Goal: Information Seeking & Learning: Learn about a topic

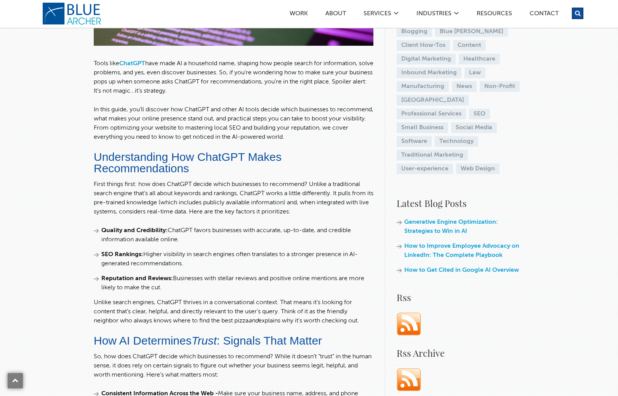
scroll to position [245, 0]
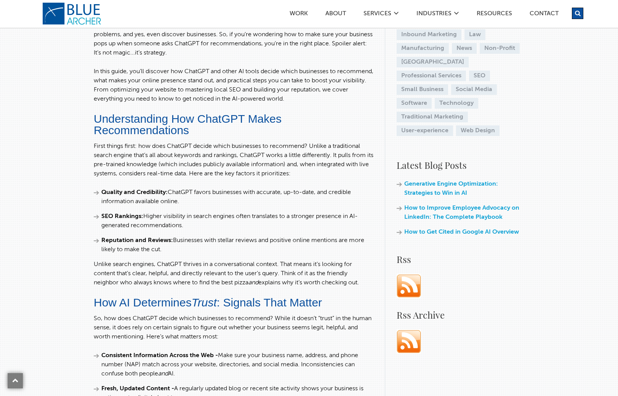
drag, startPoint x: 160, startPoint y: 246, endPoint x: 179, endPoint y: 231, distance: 24.5
click at [179, 231] on ul "Quality and Credibility: ChatGPT favors businesses with accurate, up-to-date, a…" at bounding box center [234, 221] width 280 height 66
click at [197, 230] on ul "Quality and Credibility: ChatGPT favors businesses with accurate, up-to-date, a…" at bounding box center [234, 221] width 280 height 66
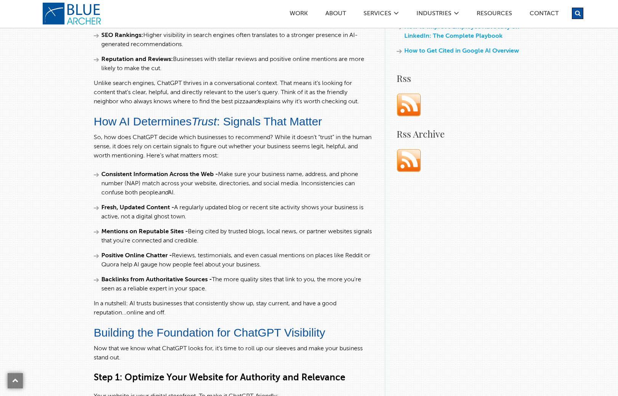
scroll to position [433, 0]
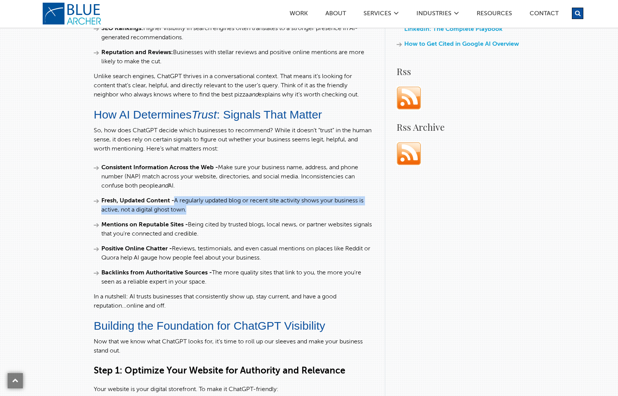
drag, startPoint x: 198, startPoint y: 211, endPoint x: 175, endPoint y: 197, distance: 27.2
click at [175, 197] on li "Fresh, Updated Content - A regularly updated blog or recent site activity shows…" at bounding box center [234, 205] width 280 height 18
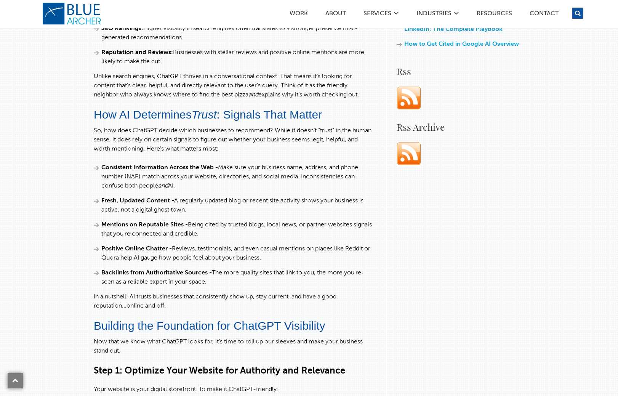
click at [203, 208] on li "Fresh, Updated Content - A regularly updated blog or recent site activity shows…" at bounding box center [234, 205] width 280 height 18
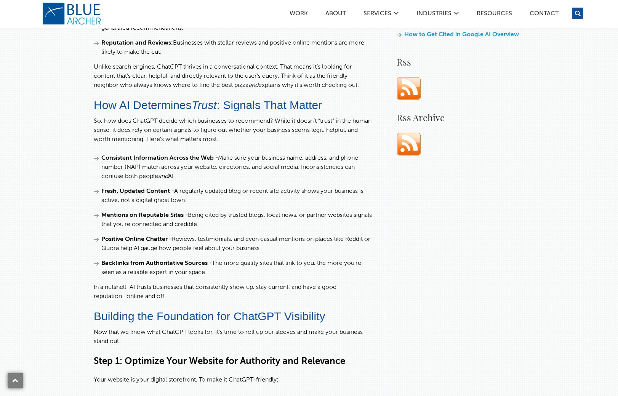
scroll to position [460, 0]
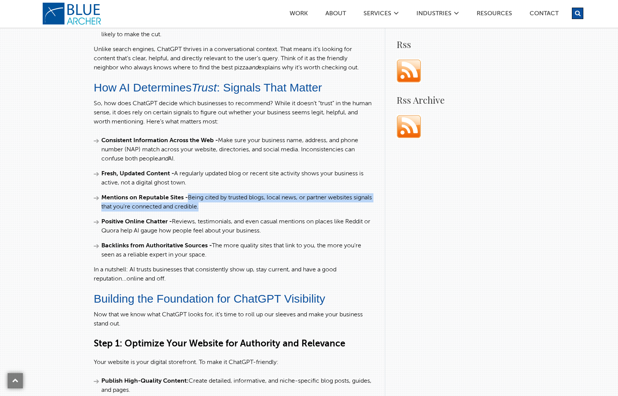
drag, startPoint x: 189, startPoint y: 194, endPoint x: 228, endPoint y: 206, distance: 41.1
click at [228, 206] on li "Mentions on Reputable Sites - Being cited by trusted blogs, local news, or part…" at bounding box center [234, 202] width 280 height 18
click at [233, 208] on li "Mentions on Reputable Sites - Being cited by trusted blogs, local news, or part…" at bounding box center [234, 202] width 280 height 18
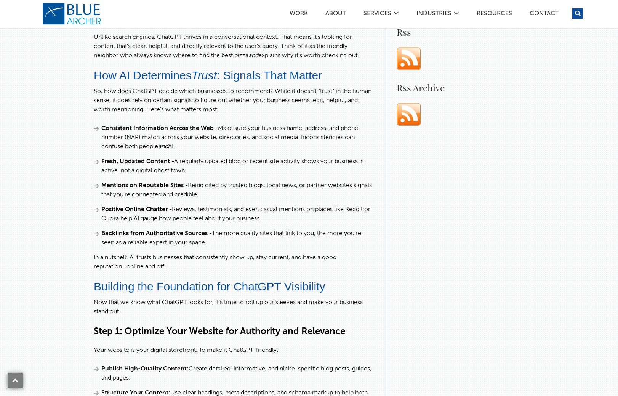
scroll to position [472, 0]
drag, startPoint x: 135, startPoint y: 222, endPoint x: 274, endPoint y: 222, distance: 139.0
click at [274, 222] on li "Positive Online Chatter - Reviews, testimonials, and even casual mentions on pl…" at bounding box center [234, 214] width 280 height 18
click at [278, 223] on ul "Consistent Information Across the Web - Make sure your business name, address, …" at bounding box center [234, 184] width 280 height 123
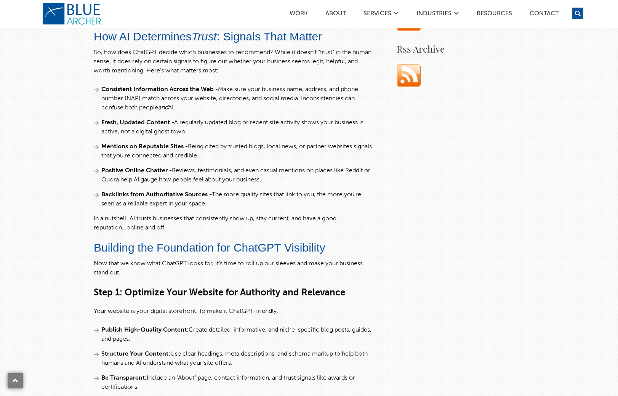
scroll to position [511, 0]
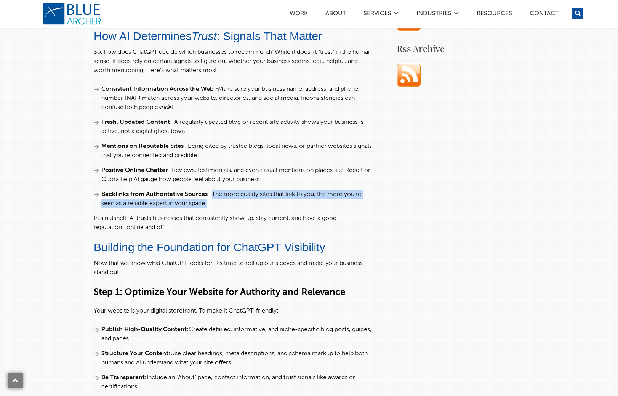
drag, startPoint x: 213, startPoint y: 192, endPoint x: 233, endPoint y: 200, distance: 22.6
click at [233, 200] on li "Backlinks from Authoritative Sources - The more quality sites that link to you,…" at bounding box center [234, 199] width 280 height 18
click at [234, 201] on li "Backlinks from Authoritative Sources - The more quality sites that link to you,…" at bounding box center [234, 199] width 280 height 18
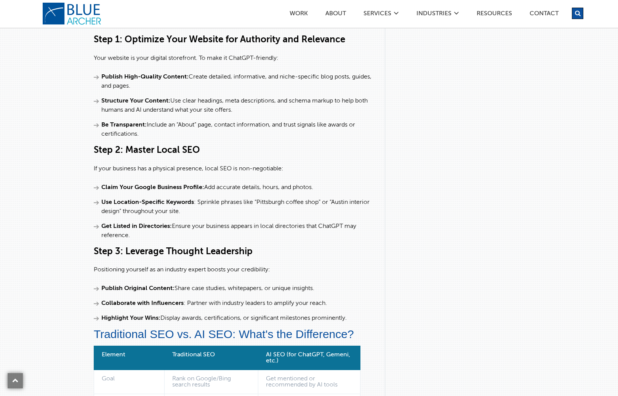
scroll to position [764, 0]
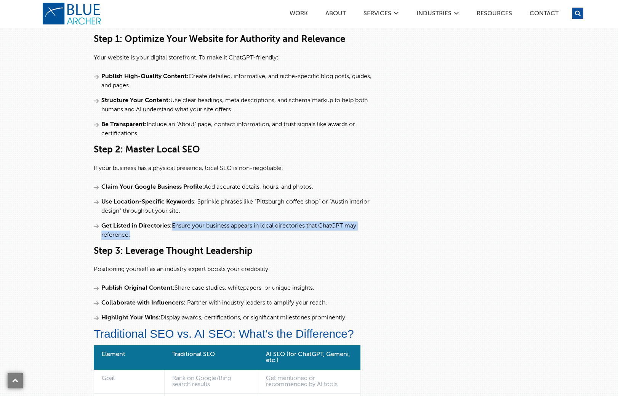
drag, startPoint x: 171, startPoint y: 224, endPoint x: 205, endPoint y: 233, distance: 35.0
click at [205, 233] on li "Get Listed in Directories: Ensure your business appears in local directories th…" at bounding box center [234, 230] width 280 height 18
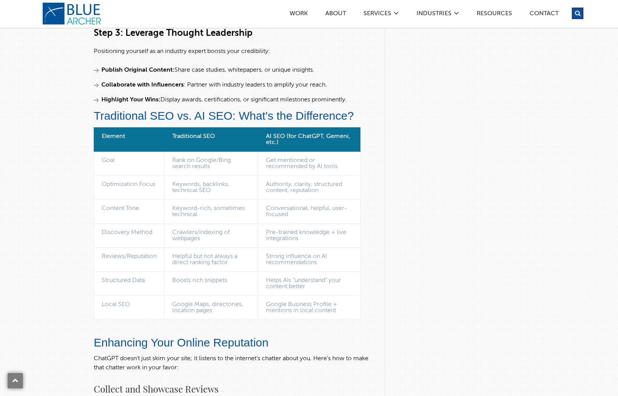
scroll to position [984, 0]
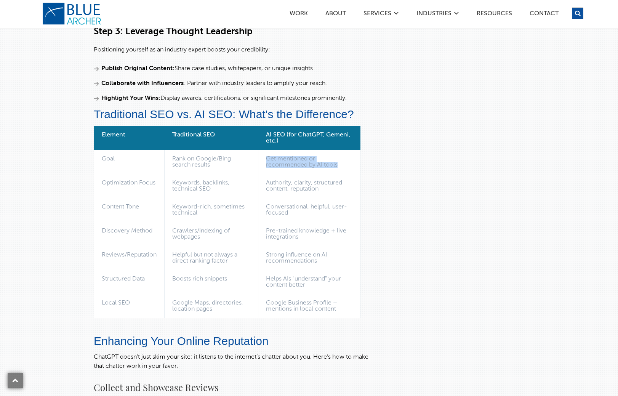
drag, startPoint x: 263, startPoint y: 158, endPoint x: 299, endPoint y: 171, distance: 38.6
click at [299, 171] on td "Get mentioned or recommended by AI tools" at bounding box center [309, 162] width 102 height 24
click at [301, 182] on td "Authority, clarity, structured content, reputation" at bounding box center [309, 186] width 102 height 24
drag, startPoint x: 265, startPoint y: 182, endPoint x: 336, endPoint y: 194, distance: 71.7
click at [336, 194] on td "Authority, clarity, structured content, reputation" at bounding box center [309, 186] width 102 height 24
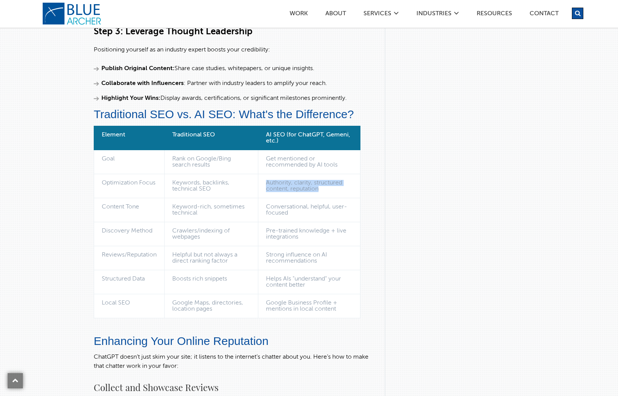
click at [336, 194] on td "Authority, clarity, structured content, reputation" at bounding box center [309, 186] width 102 height 24
drag, startPoint x: 266, startPoint y: 206, endPoint x: 304, endPoint y: 214, distance: 38.6
click at [304, 214] on td "Conversational, helpful, user-focused" at bounding box center [309, 210] width 102 height 24
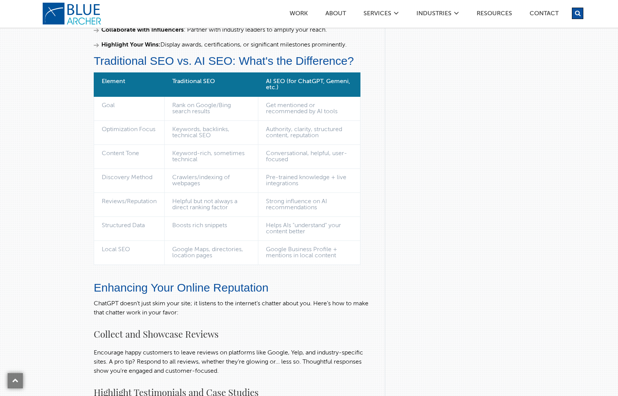
scroll to position [1100, 0]
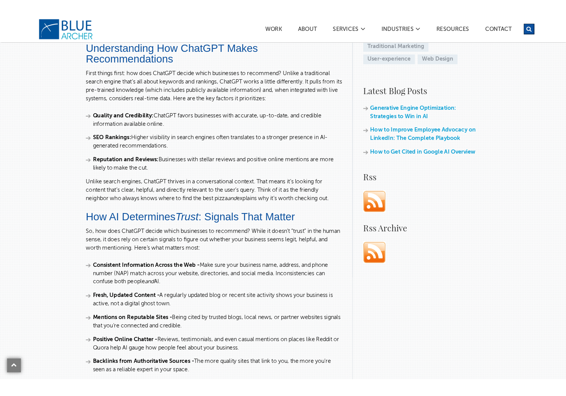
scroll to position [329, 0]
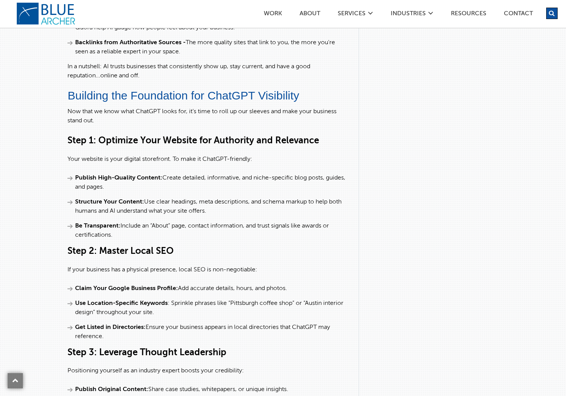
scroll to position [667, 0]
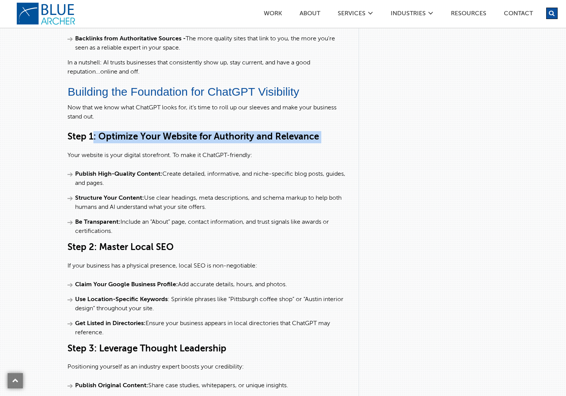
drag, startPoint x: 92, startPoint y: 136, endPoint x: 287, endPoint y: 146, distance: 194.9
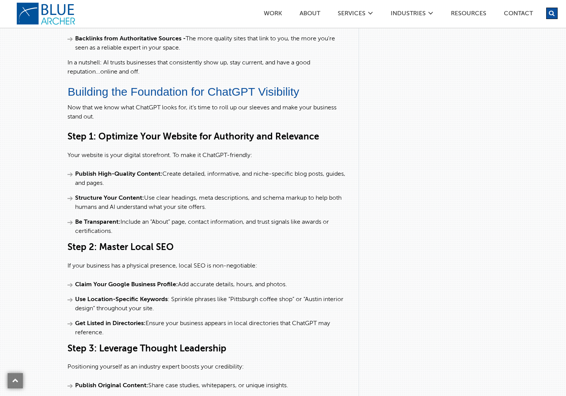
click at [285, 157] on p "Your website is your digital storefront. To make it ChatGPT-friendly:" at bounding box center [207, 155] width 280 height 9
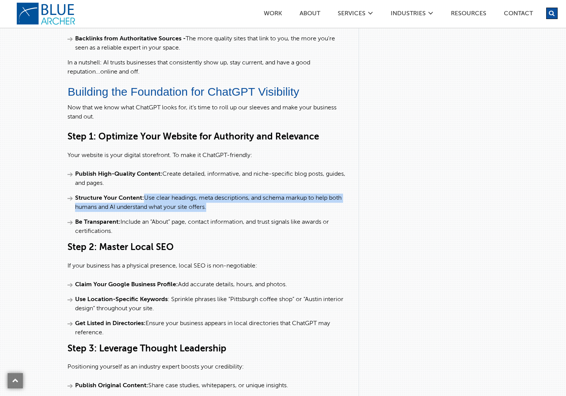
drag, startPoint x: 147, startPoint y: 196, endPoint x: 249, endPoint y: 205, distance: 102.1
click at [249, 205] on li "Structure Your Content: Use clear headings, meta descriptions, and schema marku…" at bounding box center [207, 203] width 280 height 18
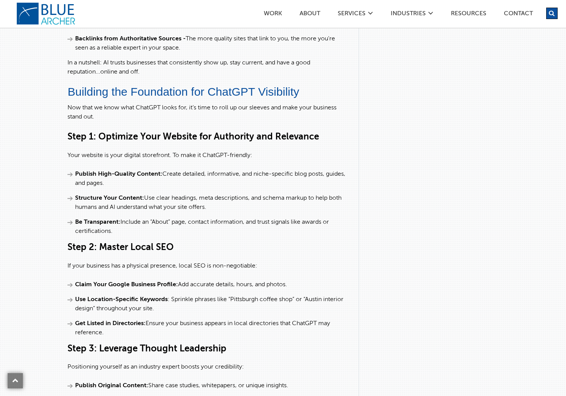
click at [214, 242] on h3 "Step 2: Master Local SEO" at bounding box center [207, 247] width 280 height 12
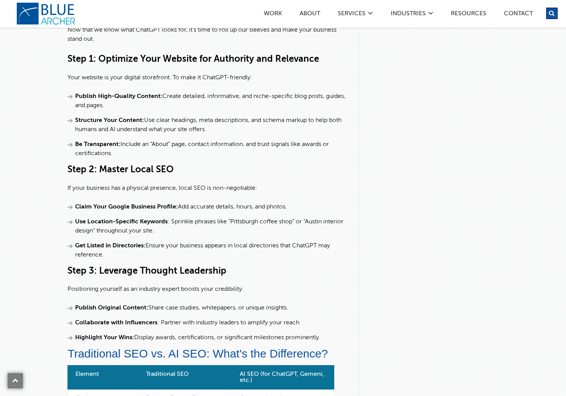
scroll to position [755, 0]
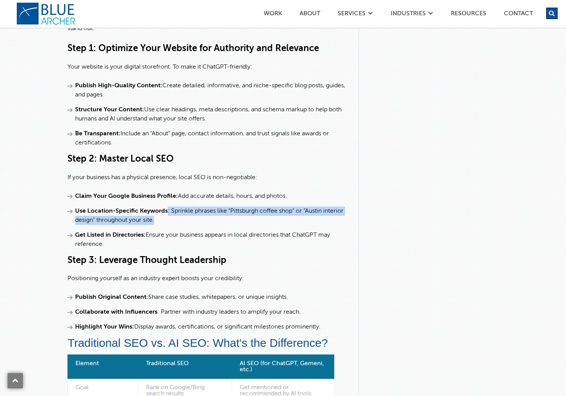
drag, startPoint x: 168, startPoint y: 209, endPoint x: 181, endPoint y: 217, distance: 15.4
click at [181, 217] on li "Use Location-Specific Keywords : Sprinkle phrases like “Pittsburgh coffee shop”…" at bounding box center [207, 215] width 280 height 18
click at [190, 221] on li "Use Location-Specific Keywords : Sprinkle phrases like “Pittsburgh coffee shop”…" at bounding box center [207, 215] width 280 height 18
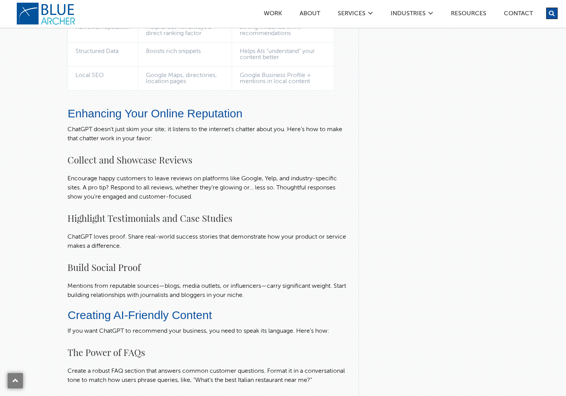
scroll to position [1213, 0]
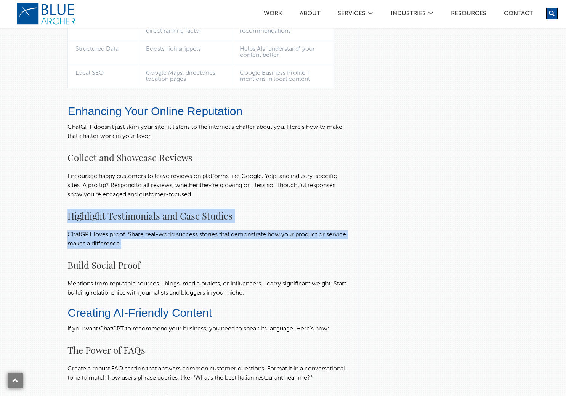
drag, startPoint x: 62, startPoint y: 214, endPoint x: 159, endPoint y: 243, distance: 101.5
click at [159, 243] on div "How to Get ChatGPT to Recommend Your Business [DATE] 01:22 AM Artificial Intell…" at bounding box center [237, 185] width 366 height 2685
click at [162, 247] on p "ChatGPT loves proof. Share real-world success stories that demonstrate how your…" at bounding box center [207, 239] width 280 height 18
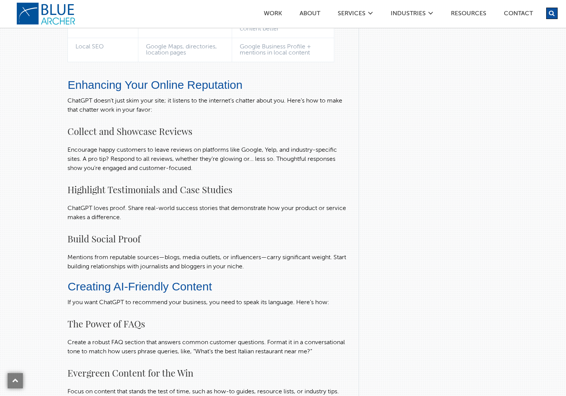
scroll to position [1246, 0]
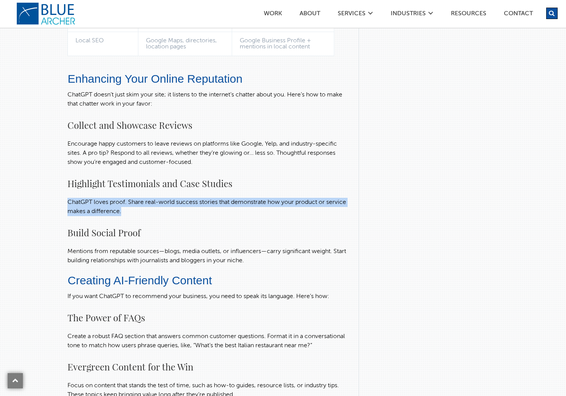
drag, startPoint x: 150, startPoint y: 209, endPoint x: 67, endPoint y: 201, distance: 83.8
click at [67, 201] on div "[DATE] 01:22 AM Artificial Intelligence (AI) | SEO | Small Business | Technolog…" at bounding box center [210, 133] width 297 height 2503
copy p "ChatGPT loves proof. Share real-world success stories that demonstrate how your…"
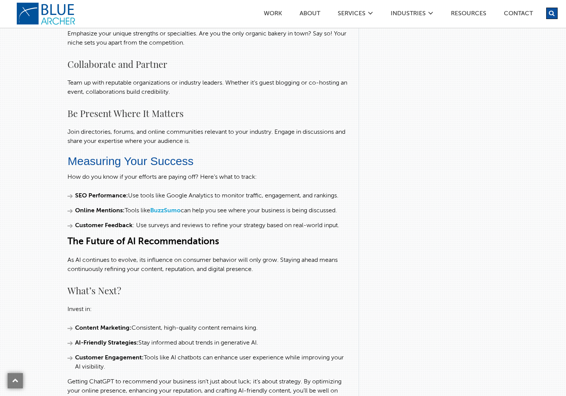
scroll to position [1734, 0]
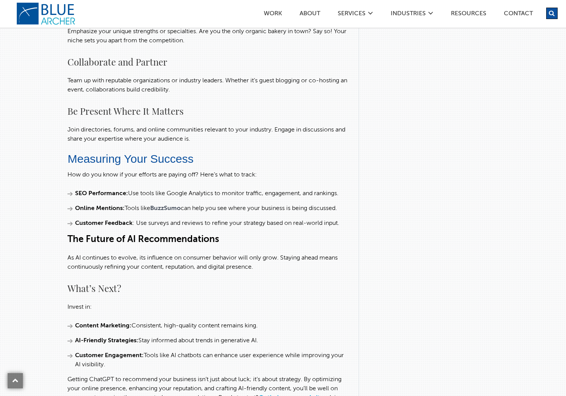
click at [174, 211] on link "BuzzSumo" at bounding box center [165, 208] width 30 height 6
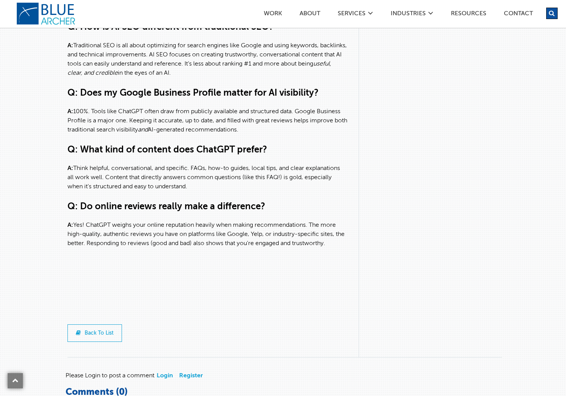
scroll to position [2274, 0]
